Goal: Find specific page/section: Find specific page/section

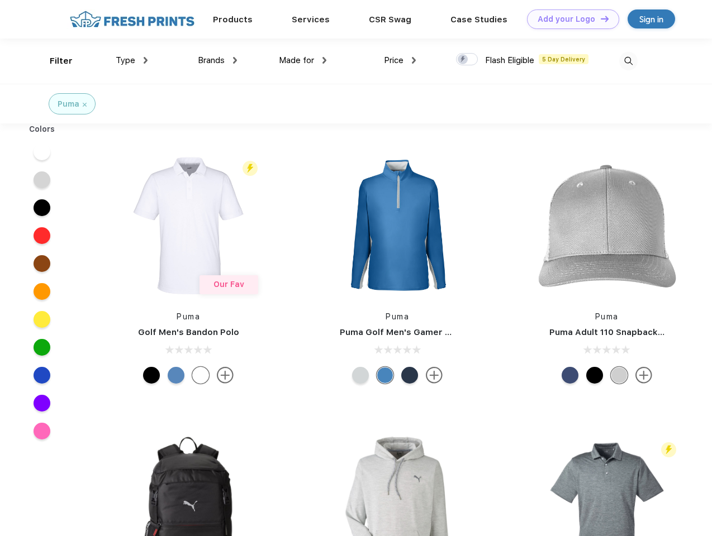
click at [569, 19] on link "Add your Logo Design Tool" at bounding box center [573, 19] width 92 height 20
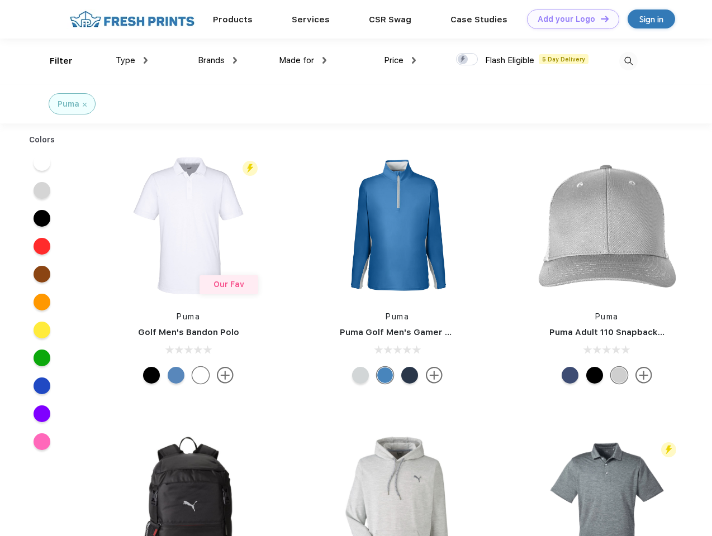
click at [0, 0] on div "Design Tool" at bounding box center [0, 0] width 0 height 0
click at [599, 18] on link "Add your Logo Design Tool" at bounding box center [573, 19] width 92 height 20
click at [54, 61] on div "Filter" at bounding box center [61, 61] width 23 height 13
click at [132, 60] on span "Type" at bounding box center [126, 60] width 20 height 10
click at [217, 60] on span "Brands" at bounding box center [211, 60] width 27 height 10
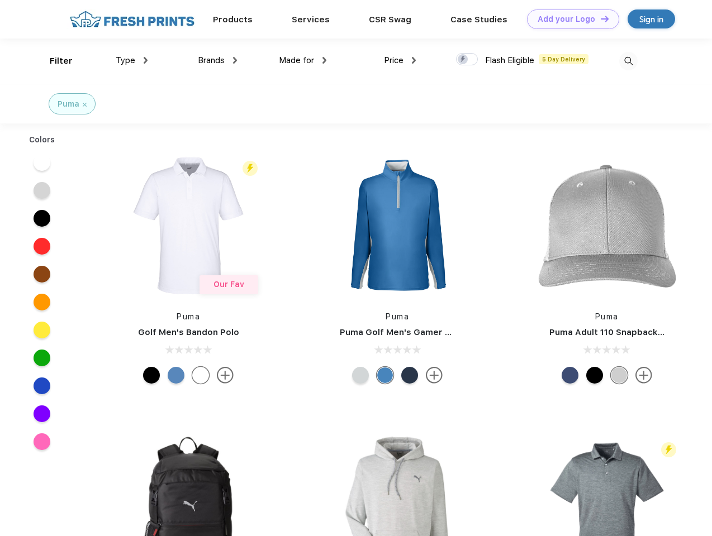
click at [303, 60] on span "Made for" at bounding box center [296, 60] width 35 height 10
click at [400, 60] on span "Price" at bounding box center [394, 60] width 20 height 10
click at [467, 60] on div at bounding box center [467, 59] width 22 height 12
click at [463, 60] on input "checkbox" at bounding box center [459, 56] width 7 height 7
click at [628, 61] on img at bounding box center [628, 61] width 18 height 18
